Goal: Task Accomplishment & Management: Use online tool/utility

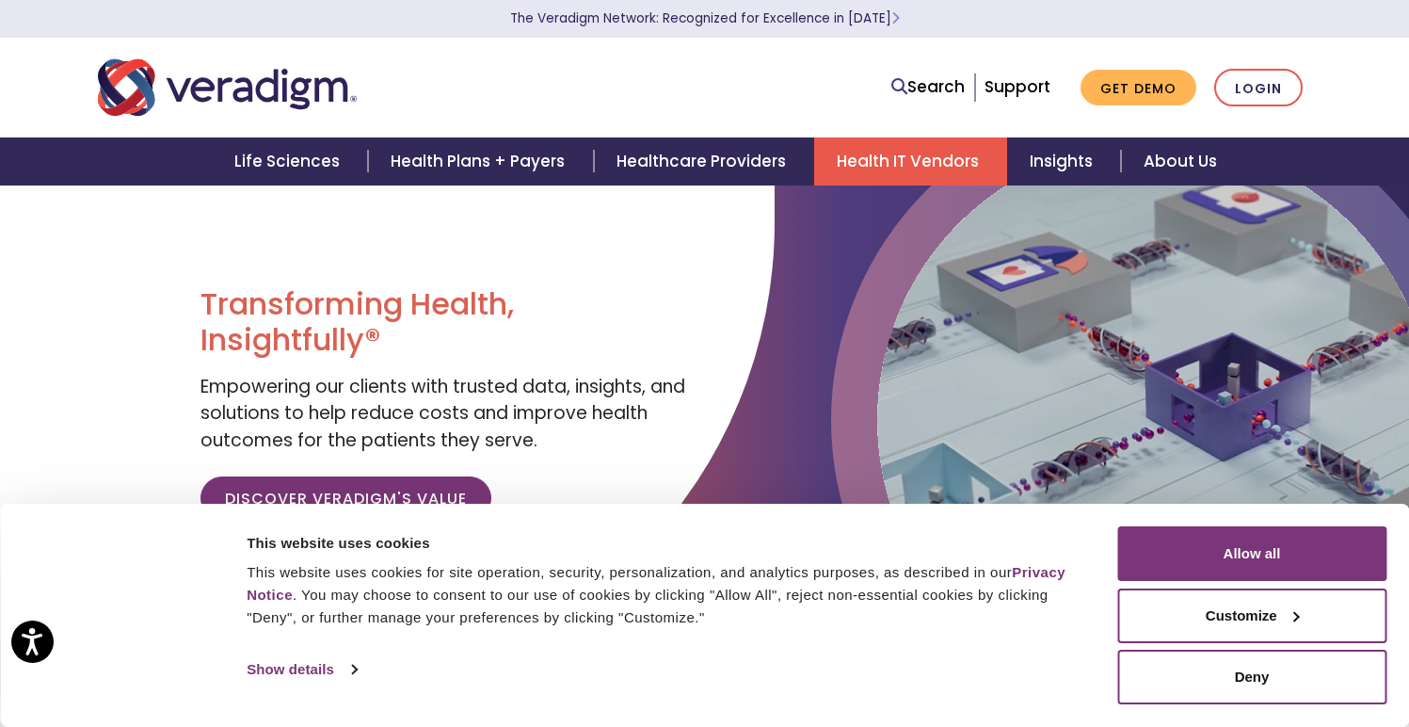
scroll to position [4, 0]
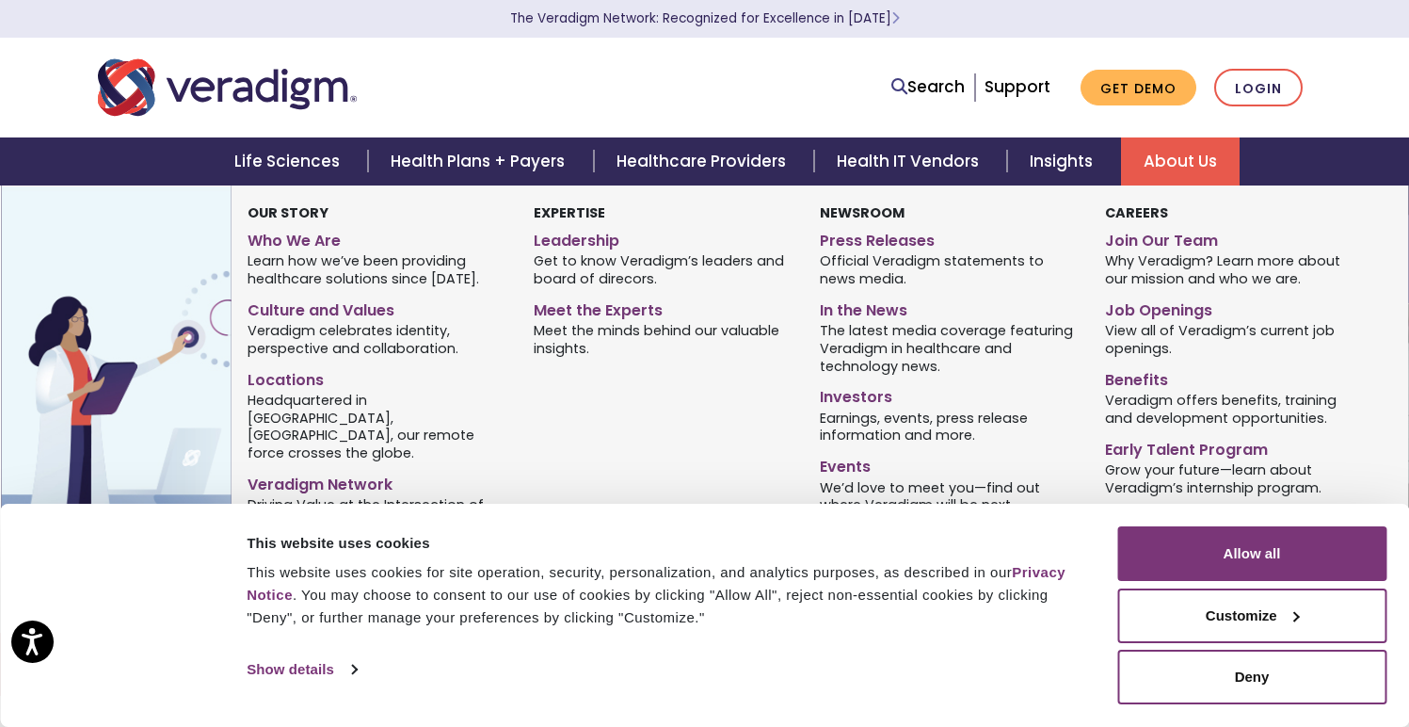
click at [1166, 163] on link "About Us" at bounding box center [1180, 161] width 119 height 48
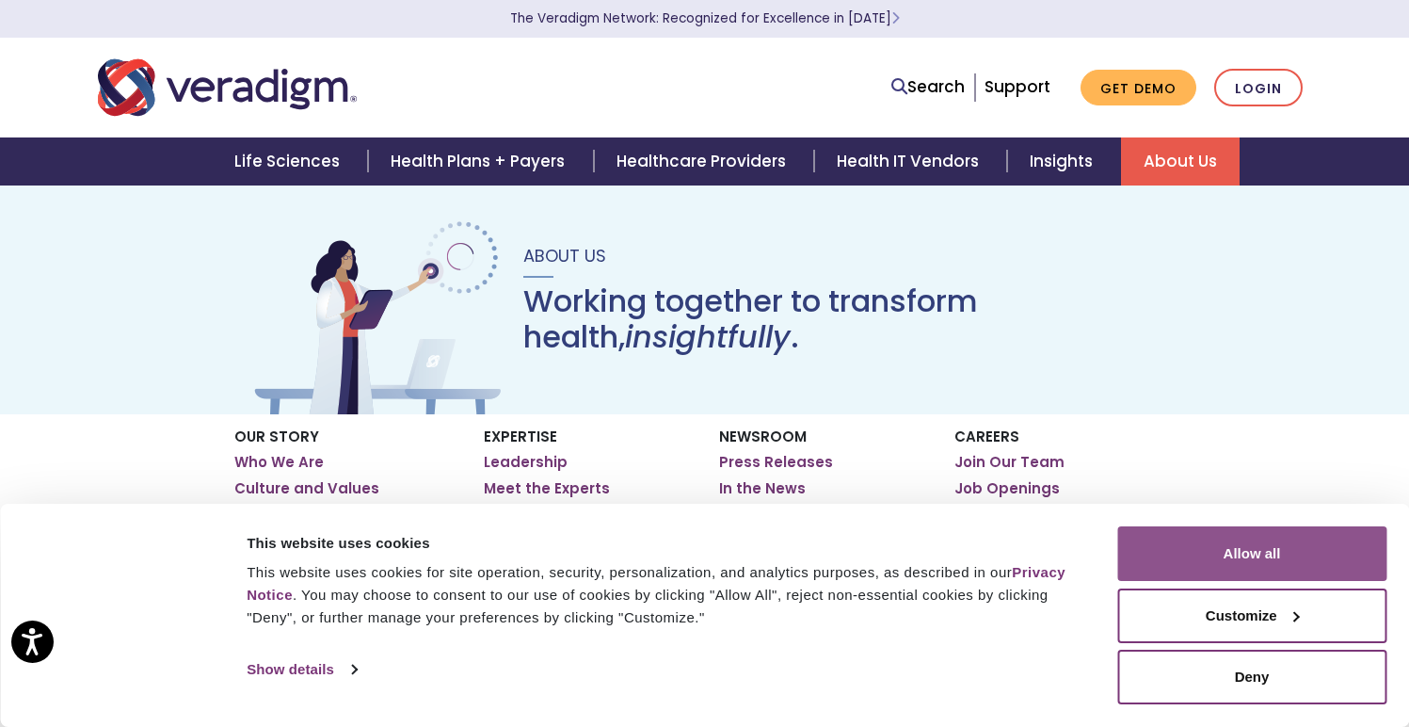
click at [1243, 550] on button "Allow all" at bounding box center [1251, 553] width 269 height 55
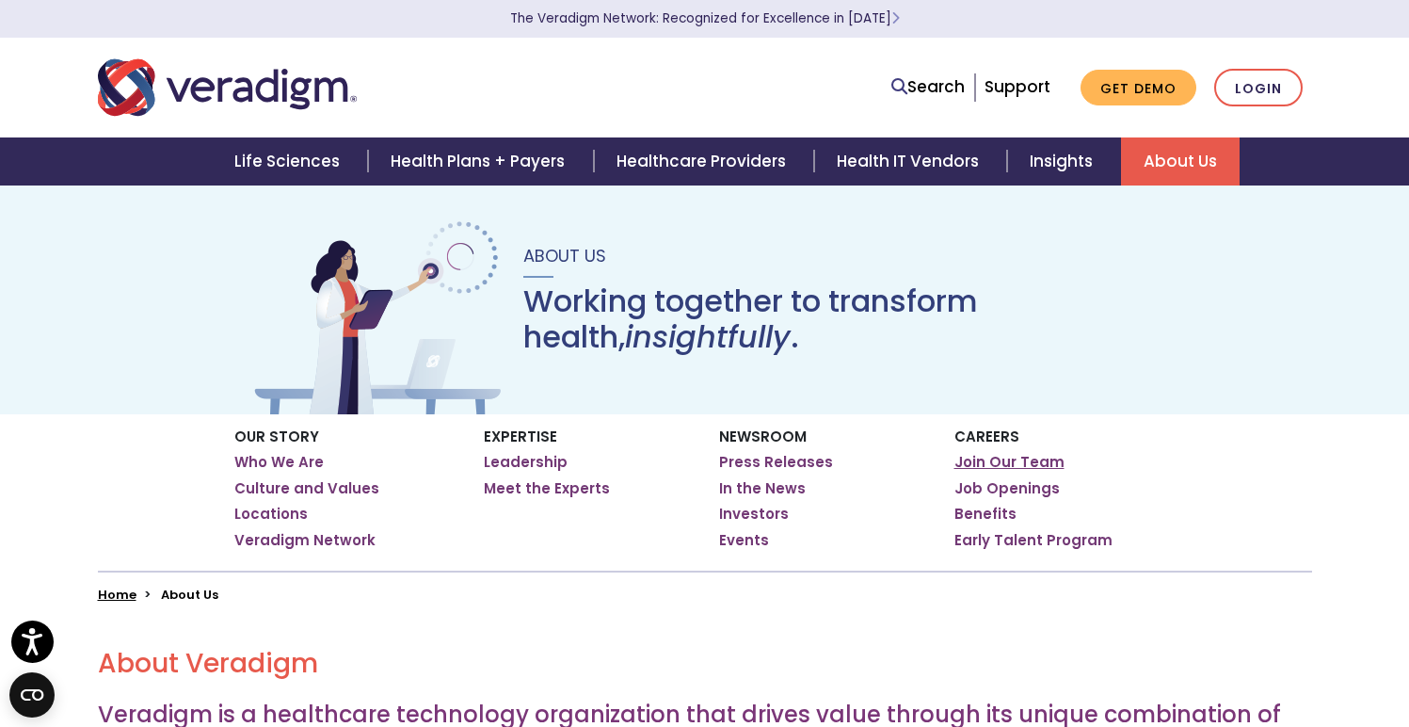
click at [1017, 464] on link "Join Our Team" at bounding box center [1009, 462] width 110 height 19
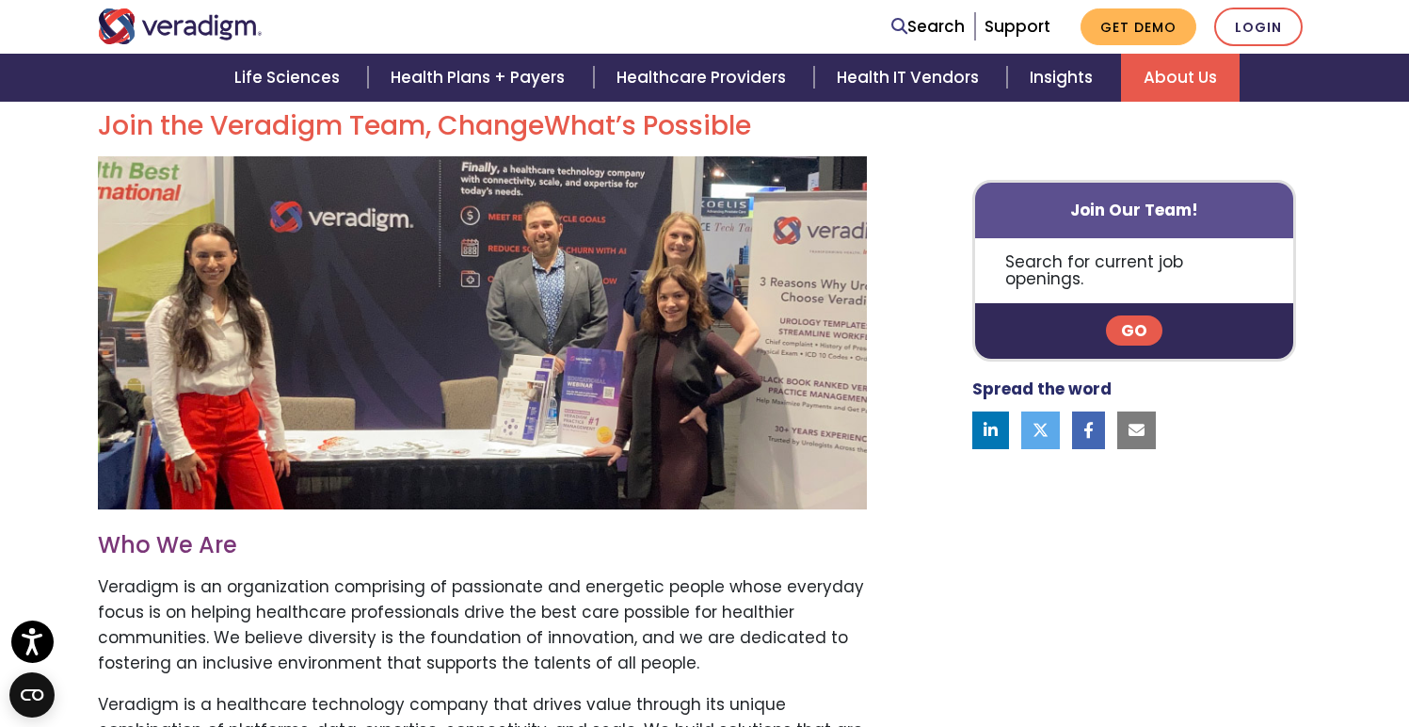
scroll to position [666, 0]
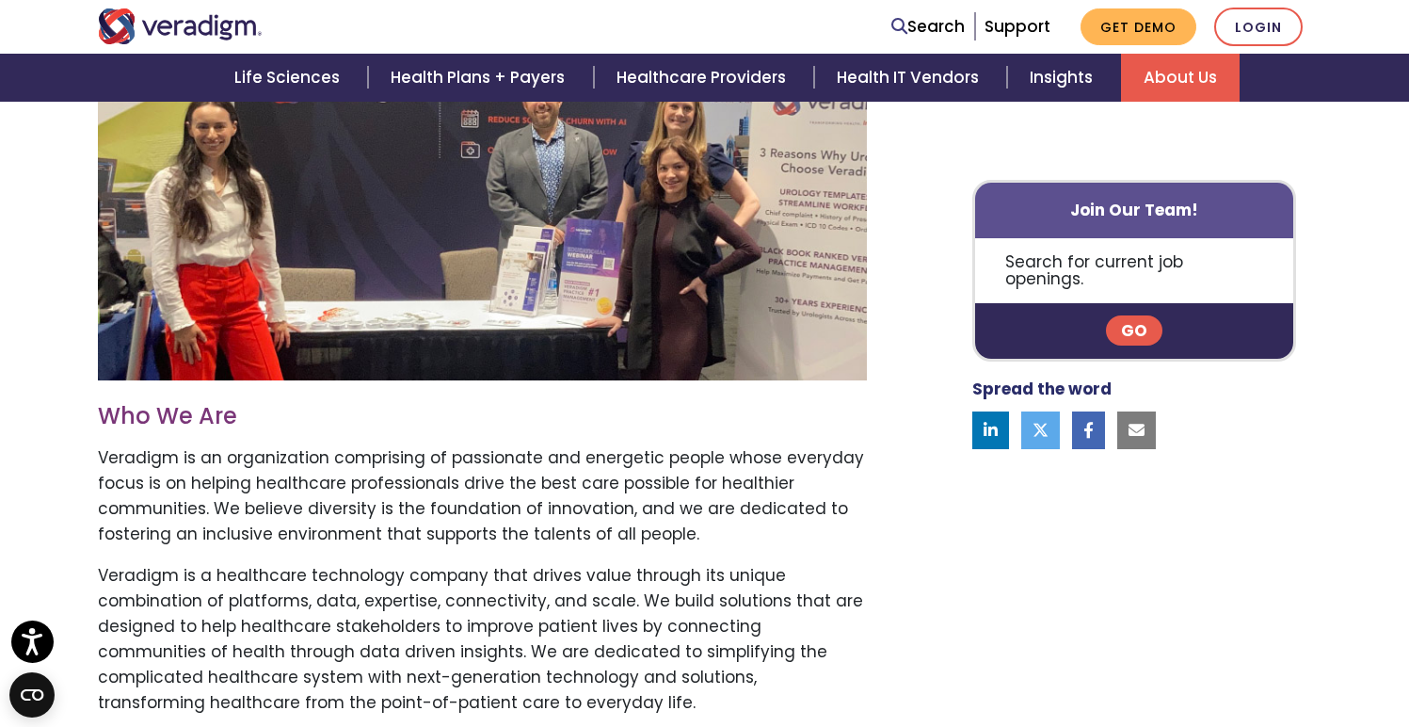
click at [1140, 316] on link "Go" at bounding box center [1134, 331] width 56 height 30
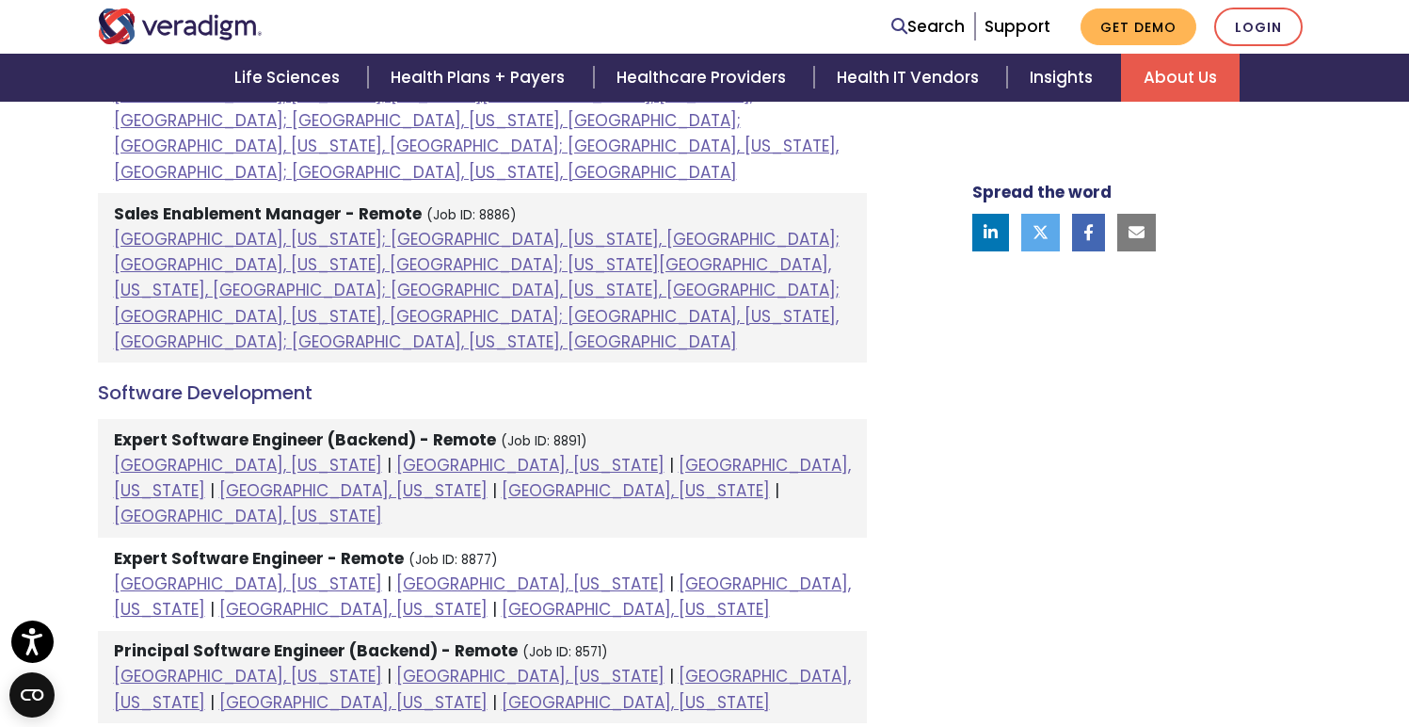
scroll to position [2216, 0]
